Goal: Task Accomplishment & Management: Manage account settings

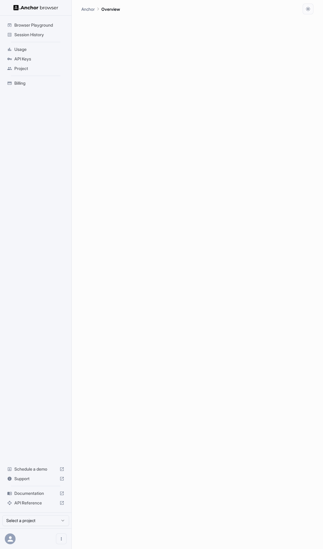
click at [26, 80] on span "Billing" at bounding box center [39, 83] width 50 height 6
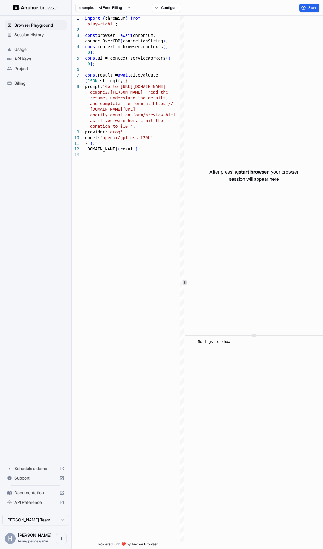
click at [34, 36] on span "Session History" at bounding box center [39, 35] width 50 height 6
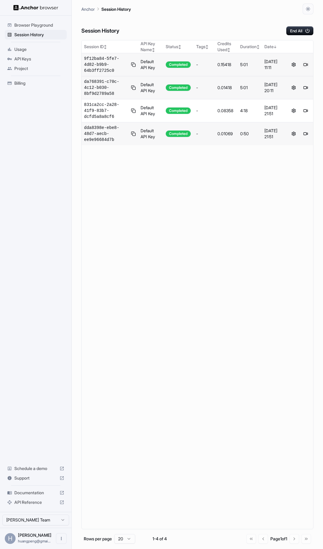
click at [306, 68] on button at bounding box center [305, 64] width 7 height 7
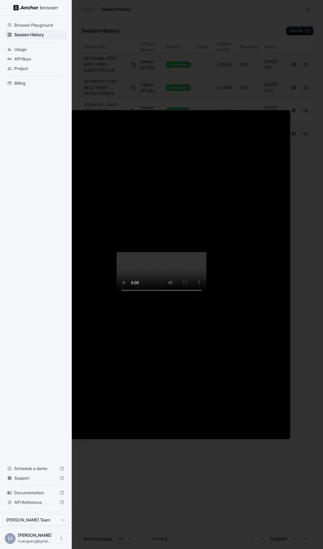
click at [130, 153] on div at bounding box center [162, 274] width 258 height 329
click at [270, 87] on div at bounding box center [161, 274] width 323 height 549
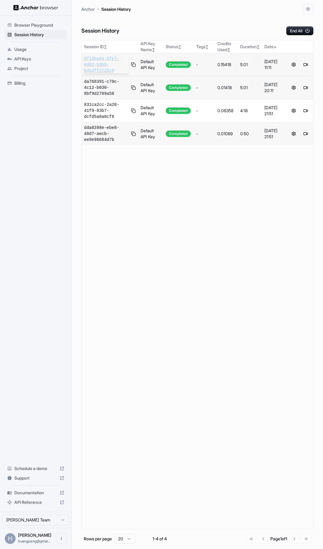
click at [121, 74] on span "9f12ba84-5fe7-4d82-b9b9-64b3ff2725c0" at bounding box center [106, 65] width 45 height 18
click at [31, 53] on div "Usage" at bounding box center [36, 50] width 62 height 10
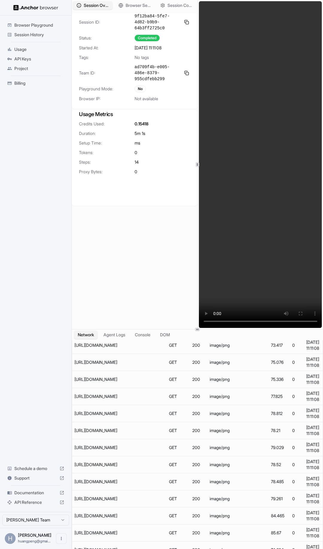
scroll to position [458, 0]
